Goal: Task Accomplishment & Management: Use online tool/utility

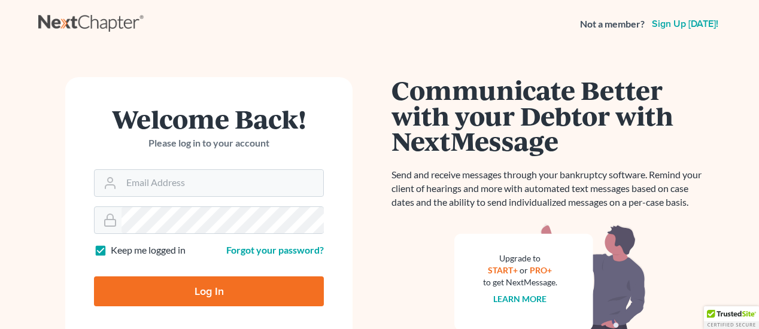
scroll to position [60, 0]
click at [168, 186] on input "Email Address" at bounding box center [222, 183] width 202 height 26
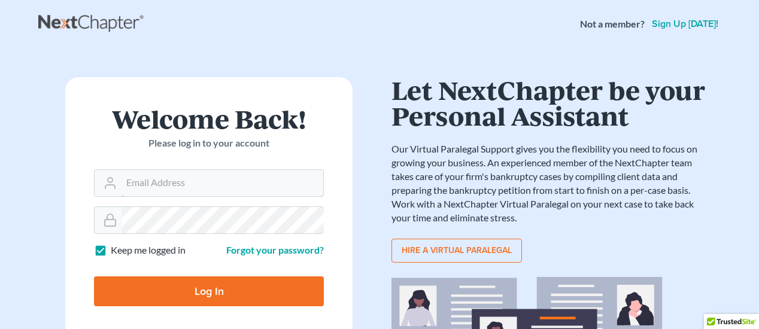
type input "[PERSON_NAME][DOMAIN_NAME][EMAIL_ADDRESS][PERSON_NAME][DOMAIN_NAME]"
click at [197, 298] on input "Log In" at bounding box center [209, 291] width 230 height 30
type input "Thinking..."
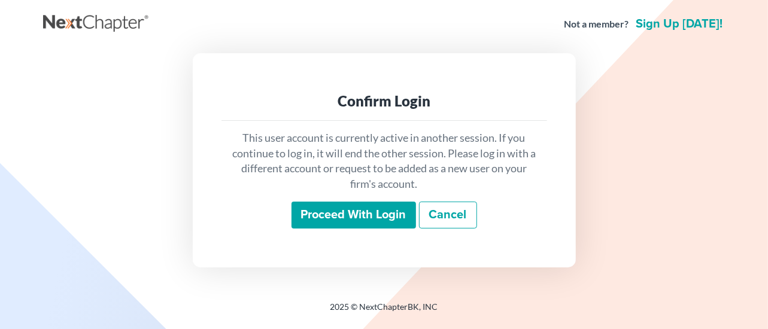
scroll to position [60, 0]
click at [335, 233] on div "This user account is currently active in another session. If you continue to lo…" at bounding box center [384, 180] width 326 height 118
click at [344, 224] on input "Proceed with login" at bounding box center [353, 216] width 124 height 28
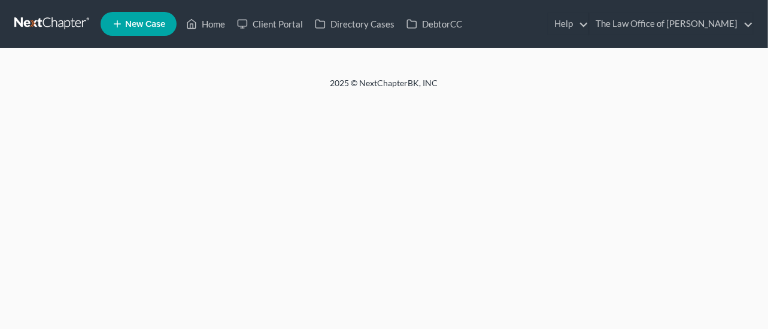
scroll to position [60, 0]
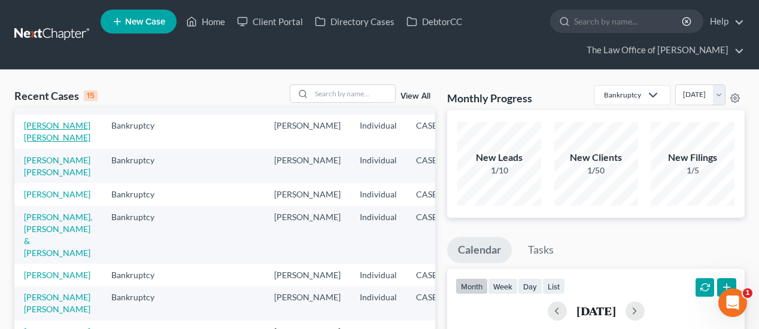
scroll to position [120, 0]
click at [37, 178] on link "[PERSON_NAME] [PERSON_NAME]" at bounding box center [57, 167] width 66 height 22
